Goal: Transaction & Acquisition: Purchase product/service

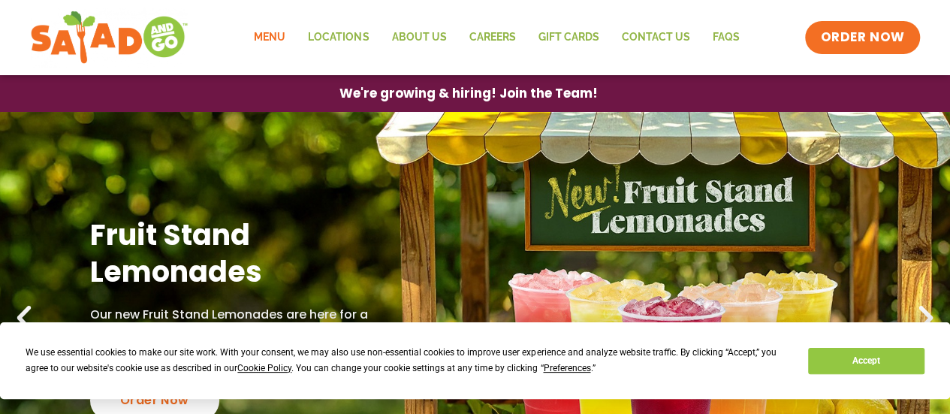
click at [277, 34] on link "Menu" at bounding box center [270, 37] width 54 height 35
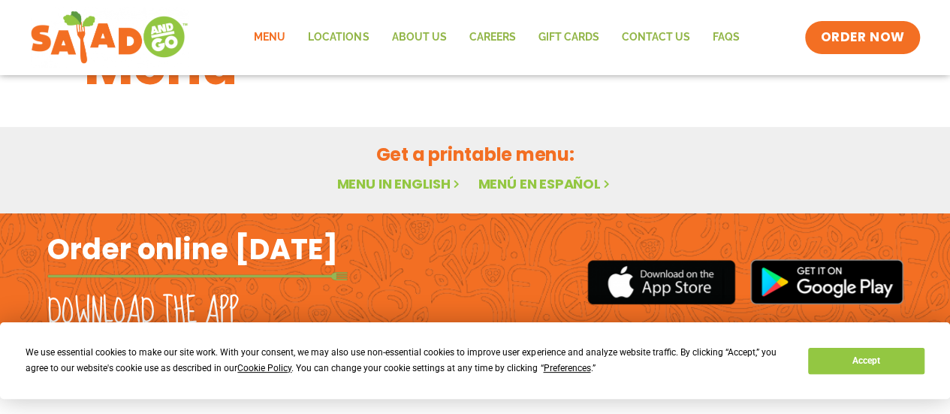
scroll to position [78, 0]
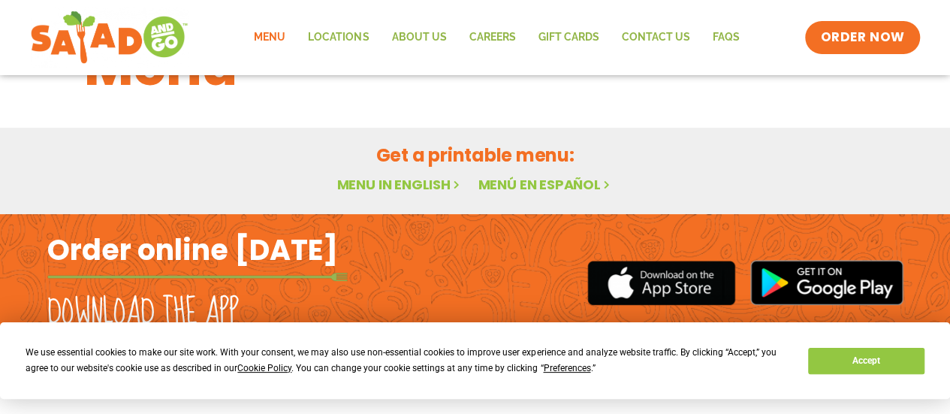
click at [400, 178] on link "Menu in English" at bounding box center [400, 184] width 126 height 19
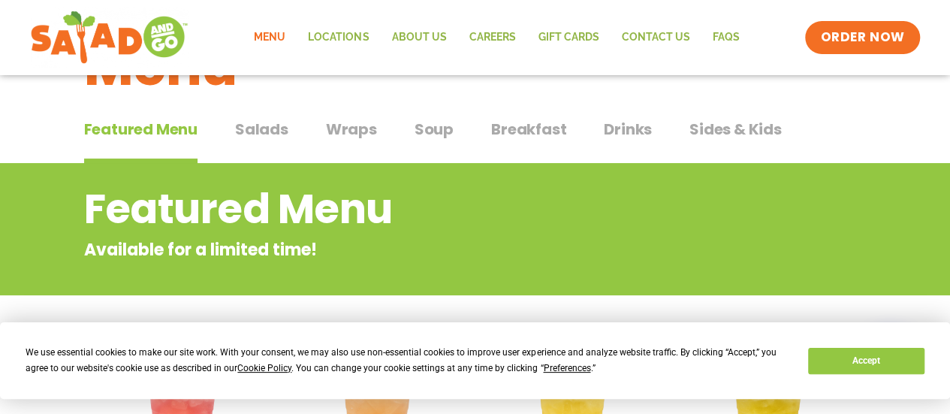
click at [275, 129] on span "Salads" at bounding box center [261, 129] width 53 height 23
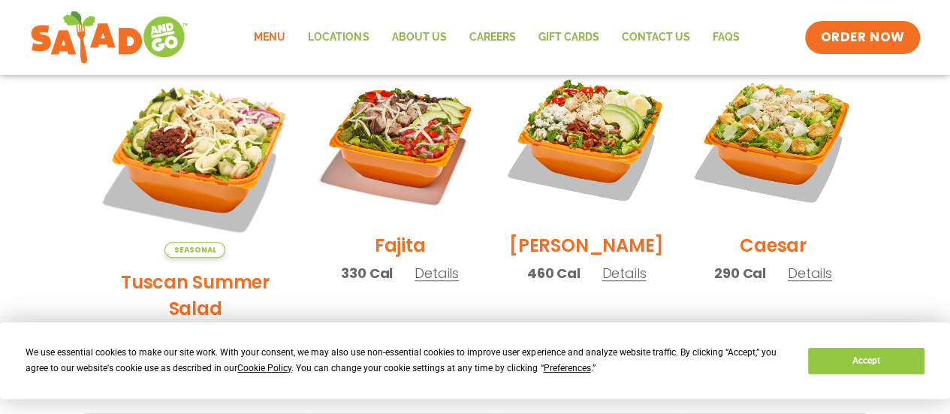
scroll to position [446, 0]
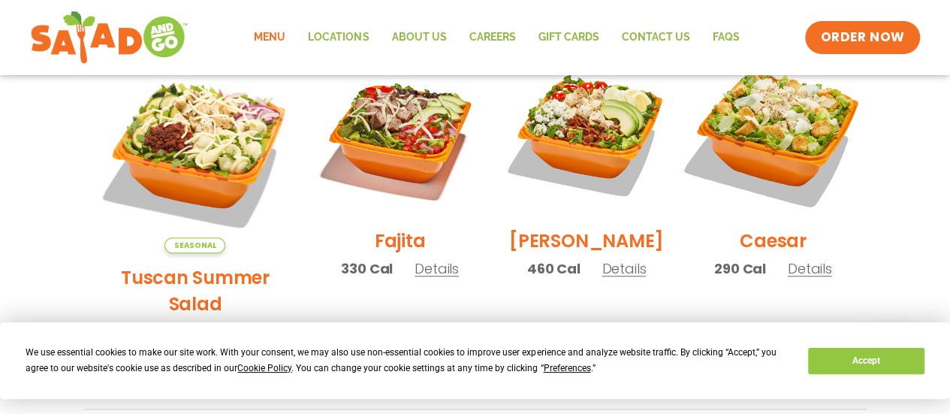
click at [807, 146] on img at bounding box center [773, 134] width 192 height 192
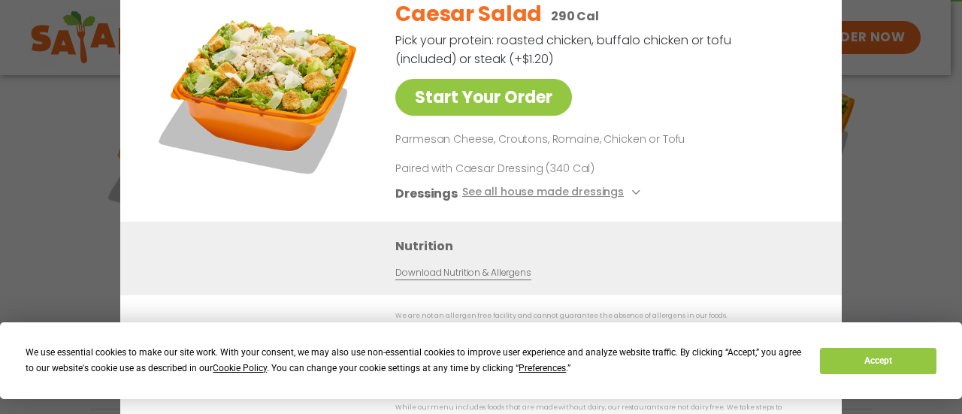
click at [930, 132] on div "Start Your Order Caesar Salad 290 Cal Pick your protein: roasted chicken, buffa…" at bounding box center [481, 207] width 962 height 414
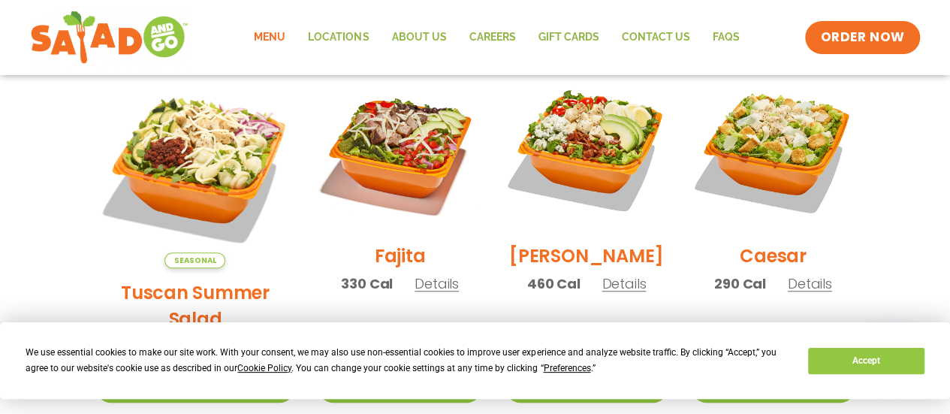
scroll to position [0, 0]
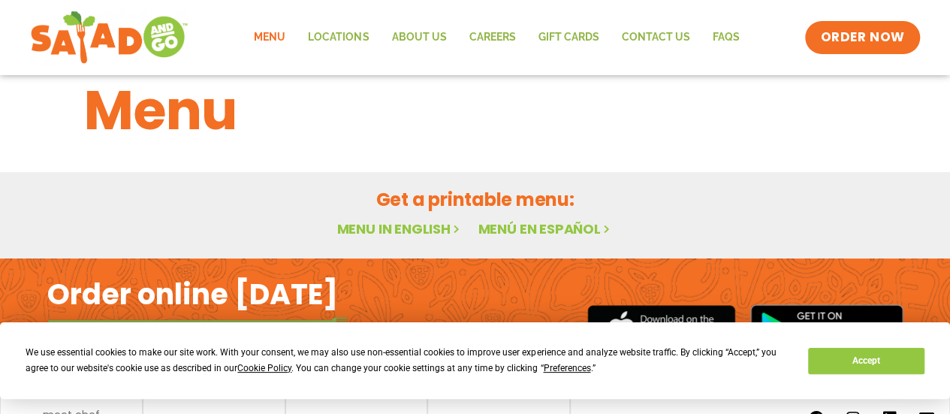
scroll to position [107, 0]
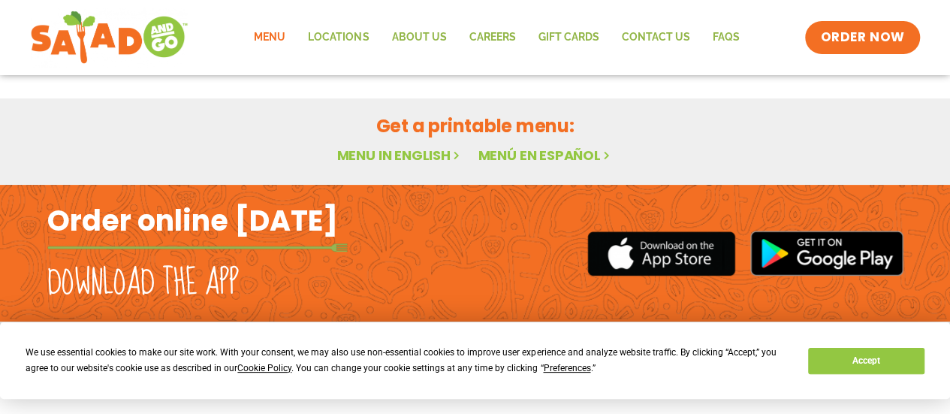
click at [263, 33] on link "Menu" at bounding box center [270, 37] width 54 height 35
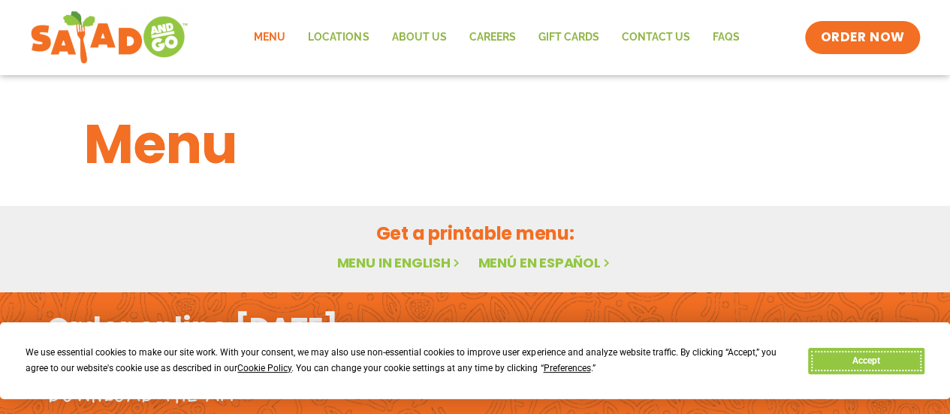
click at [870, 353] on button "Accept" at bounding box center [866, 361] width 116 height 26
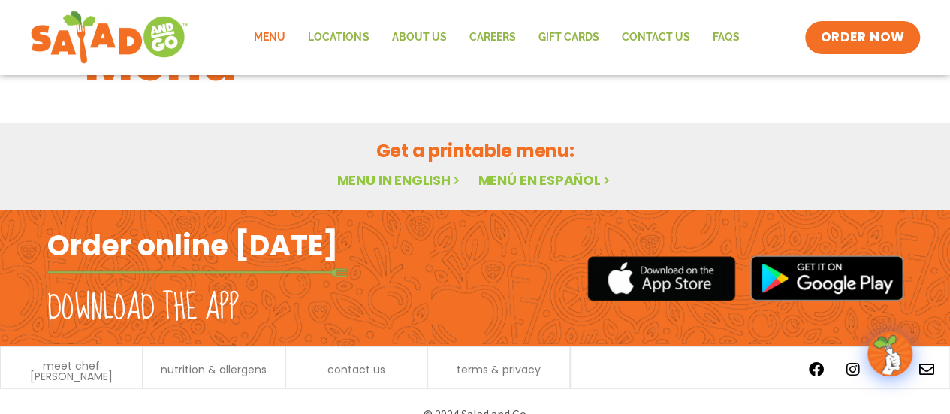
scroll to position [107, 0]
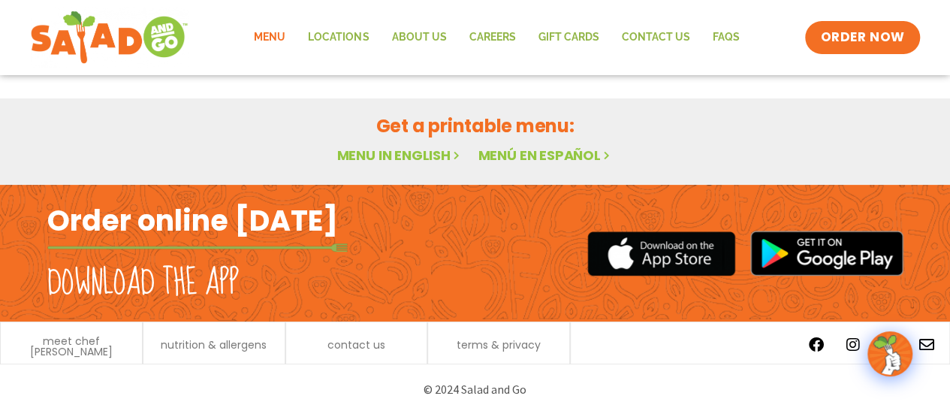
click at [424, 157] on link "Menu in English" at bounding box center [400, 155] width 126 height 19
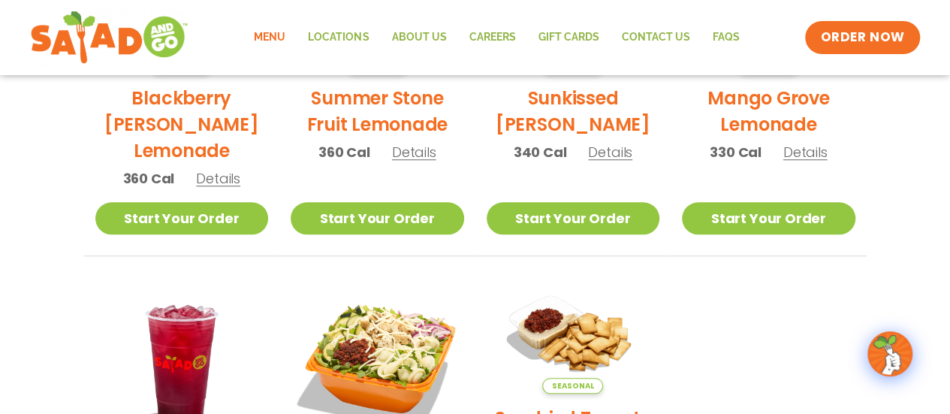
scroll to position [107, 0]
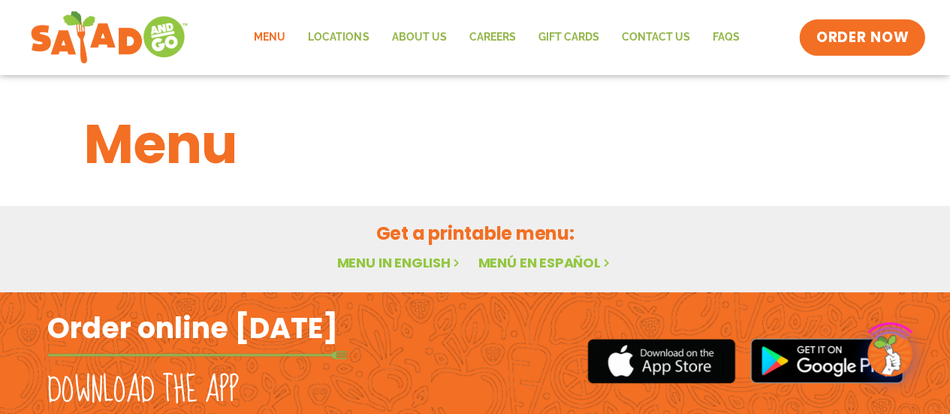
click at [847, 29] on span "ORDER NOW" at bounding box center [863, 38] width 93 height 20
